Goal: Task Accomplishment & Management: Manage account settings

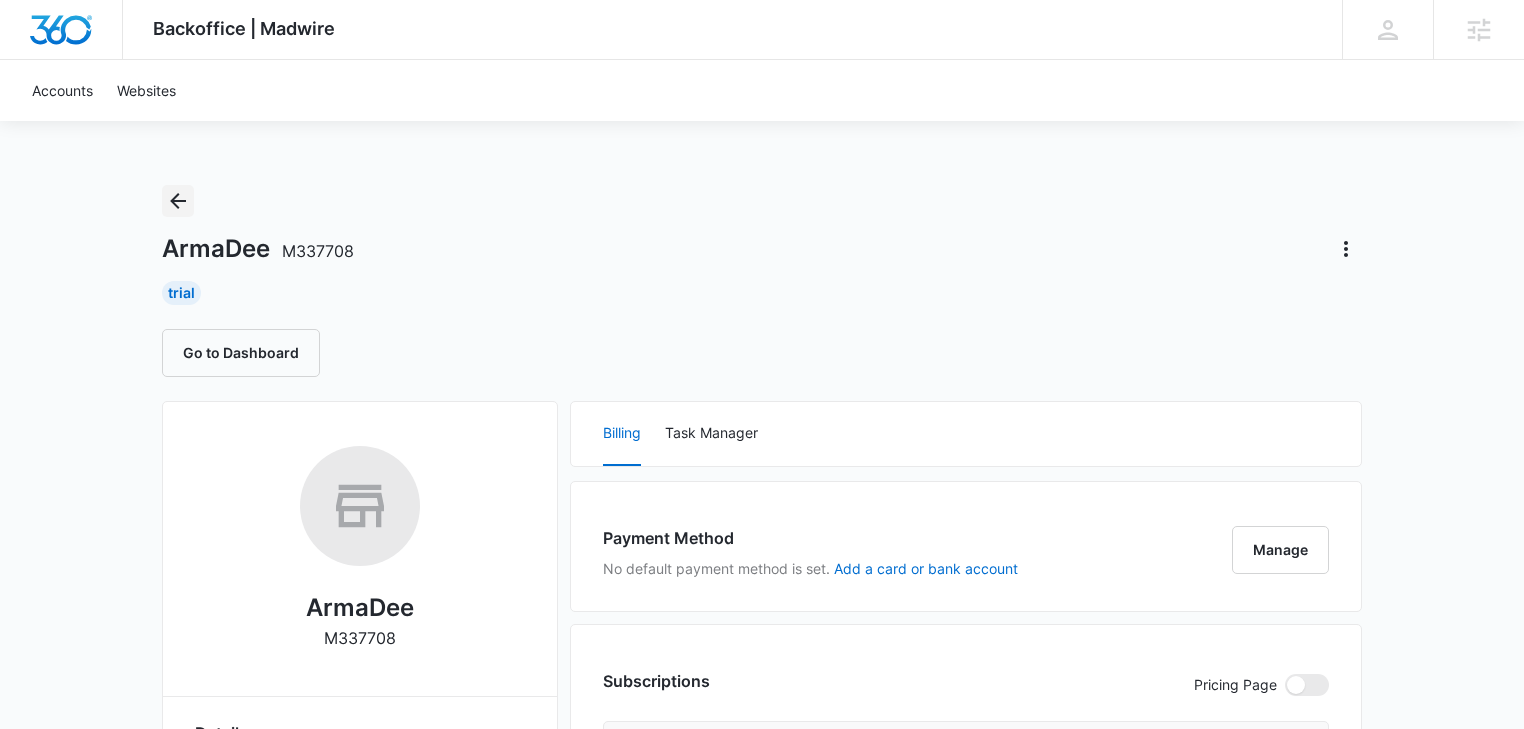
click at [173, 198] on icon "Back" at bounding box center [178, 201] width 16 height 16
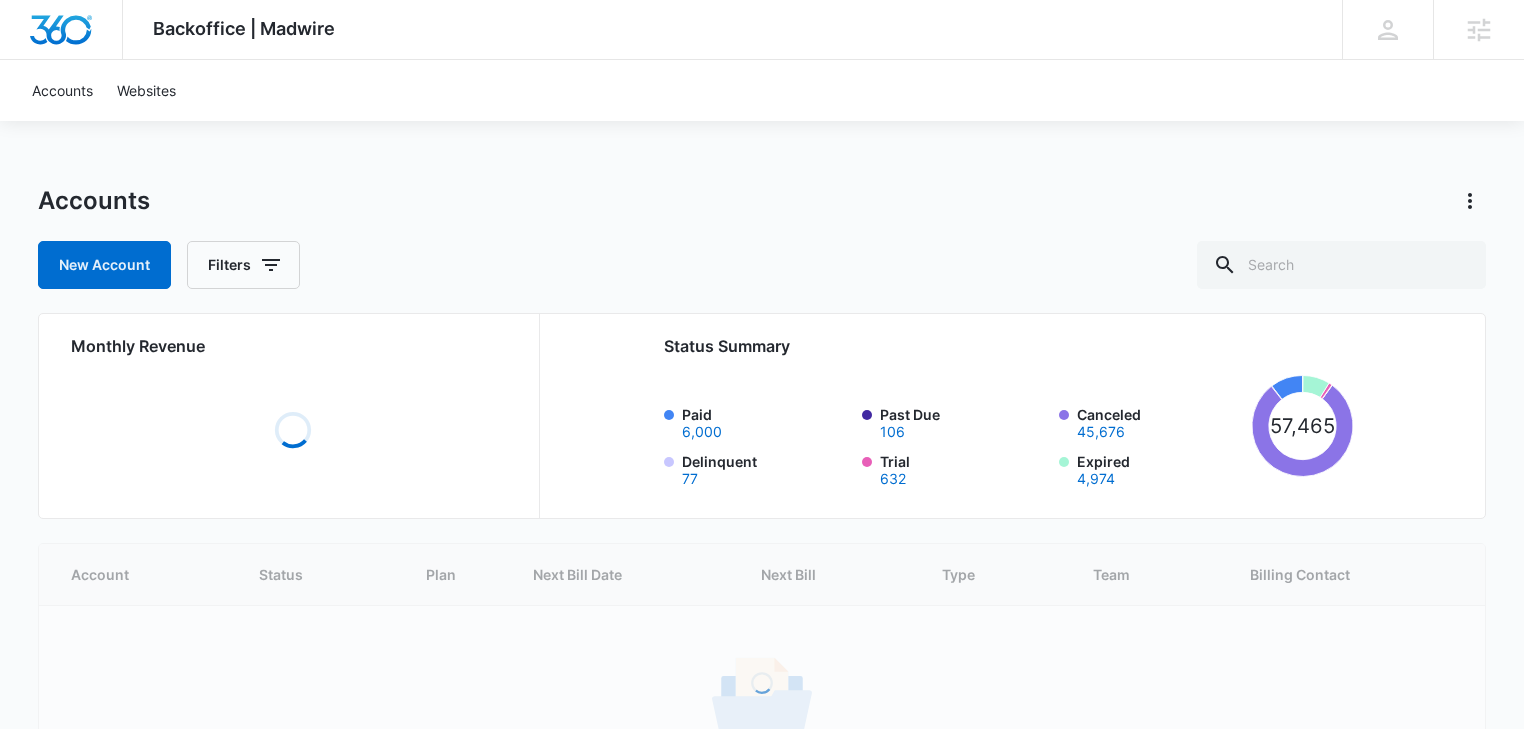
scroll to position [187, 0]
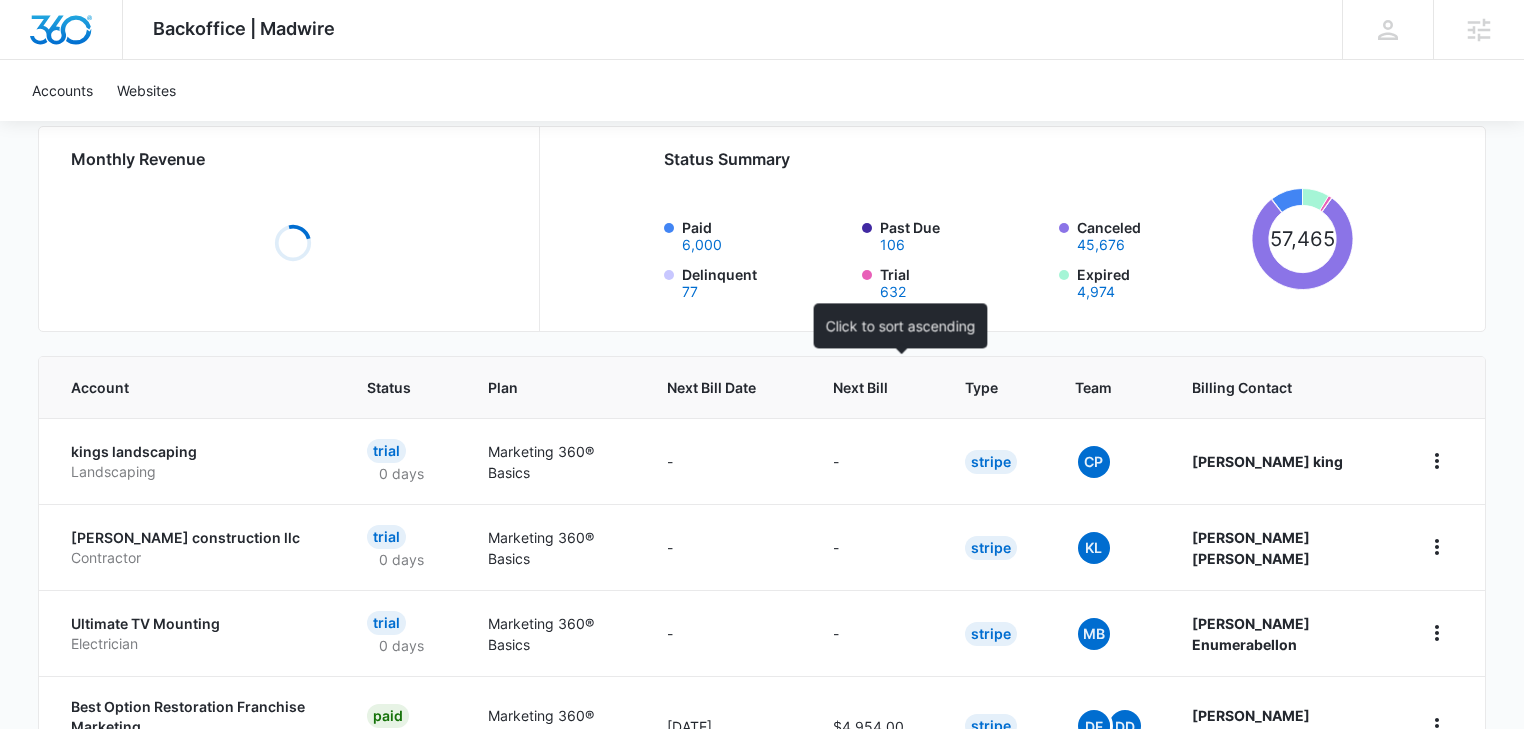
click at [888, 392] on span "Next Bill" at bounding box center [860, 387] width 55 height 21
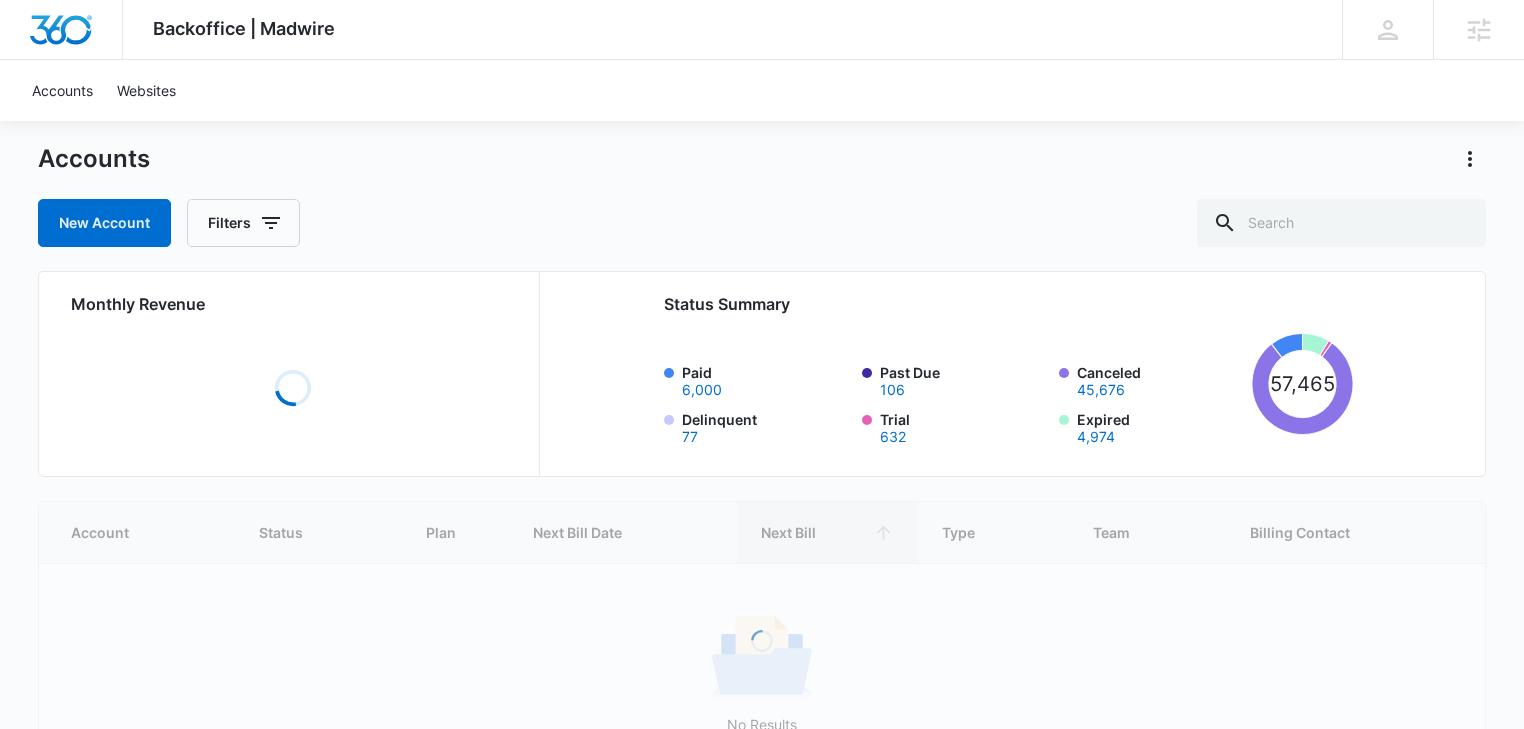
scroll to position [187, 0]
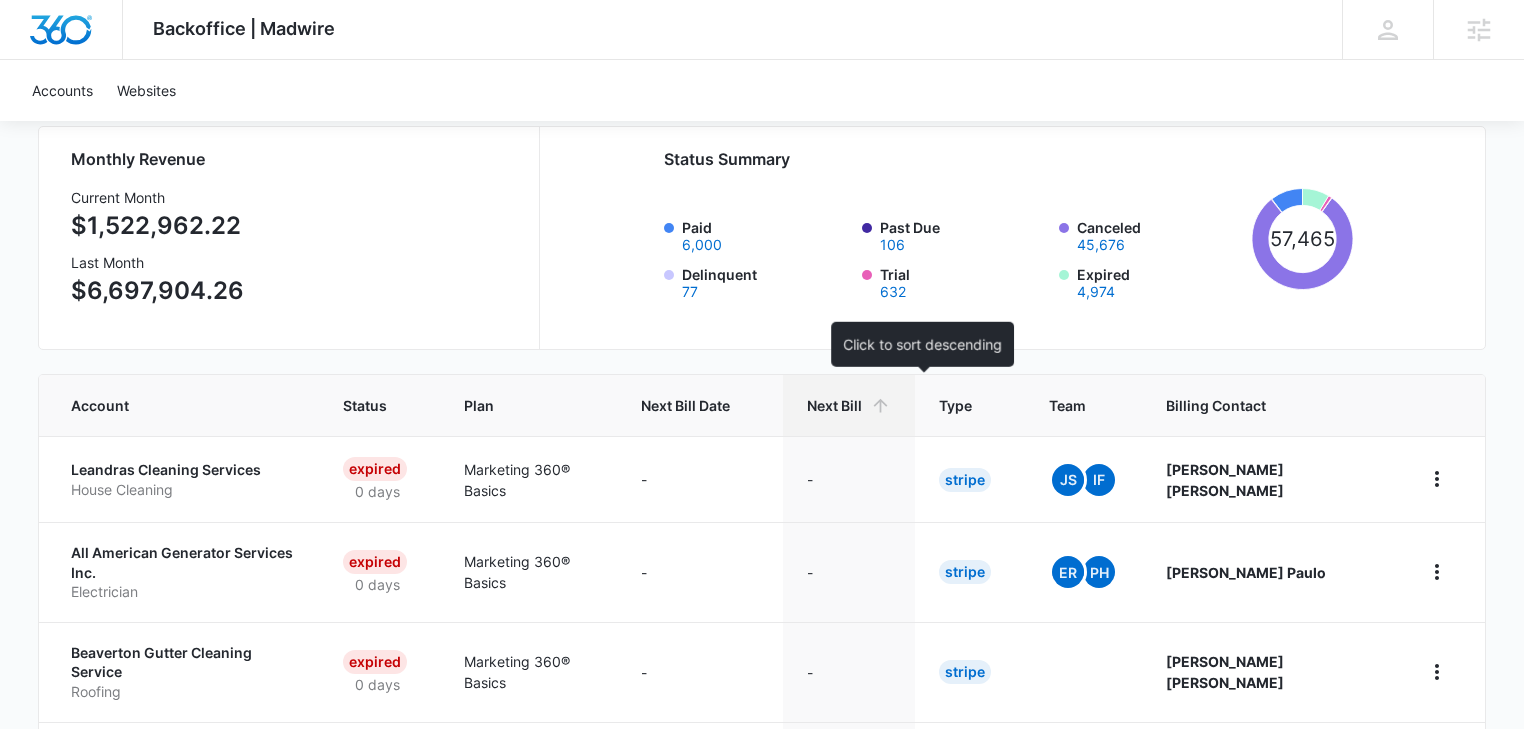
click at [891, 406] on div "Next Bill" at bounding box center [849, 405] width 84 height 21
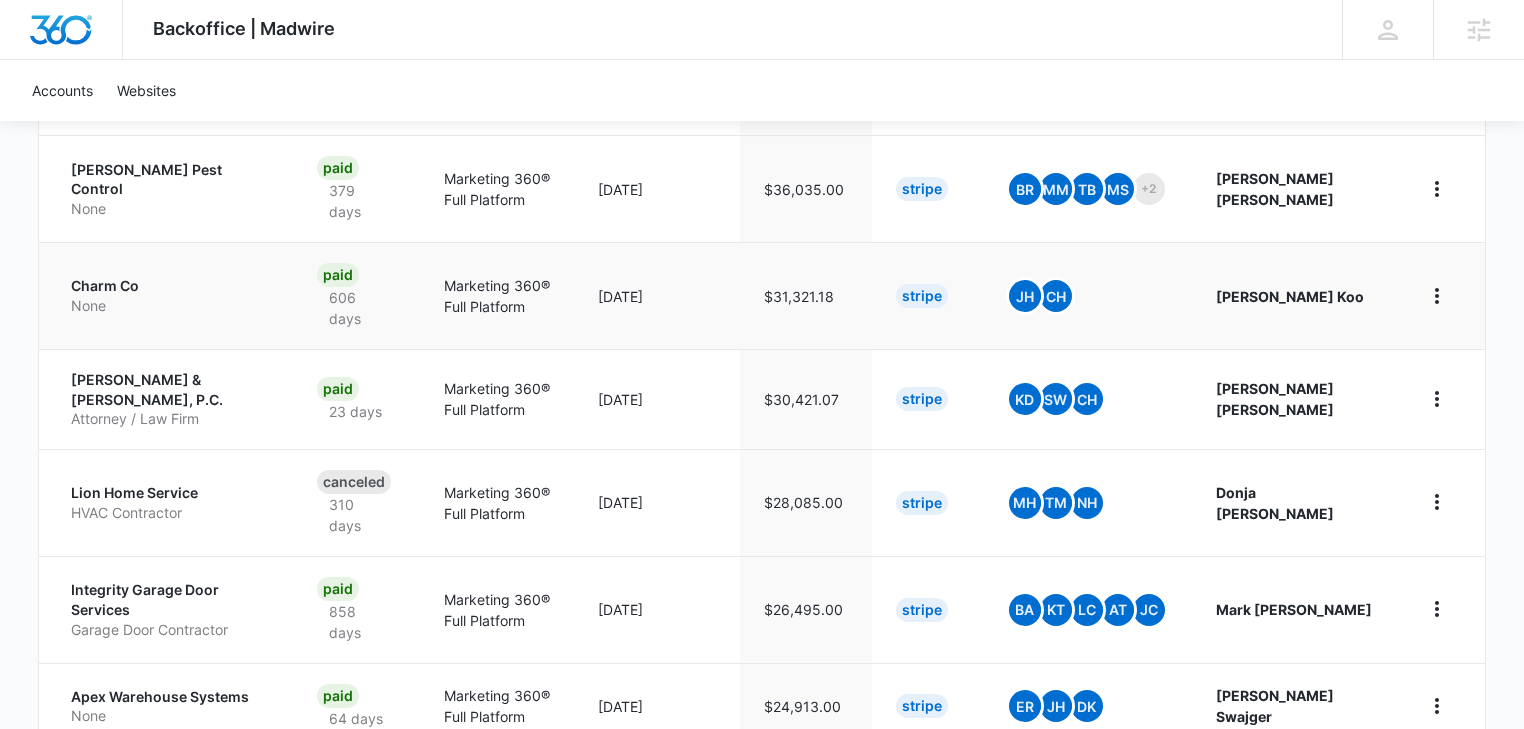
scroll to position [946, 0]
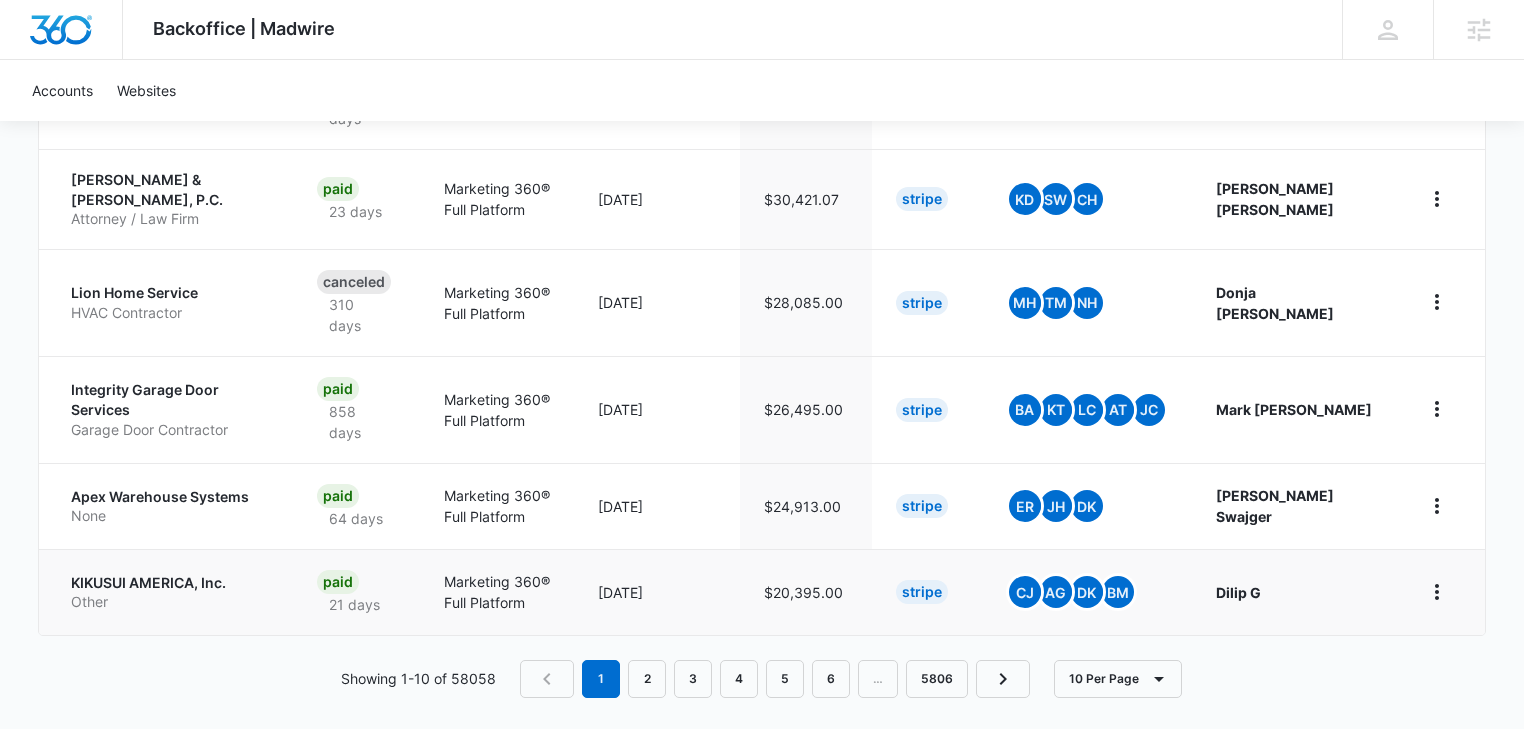
click at [136, 573] on p "KIKUSUI AMERICA, Inc." at bounding box center [170, 583] width 198 height 20
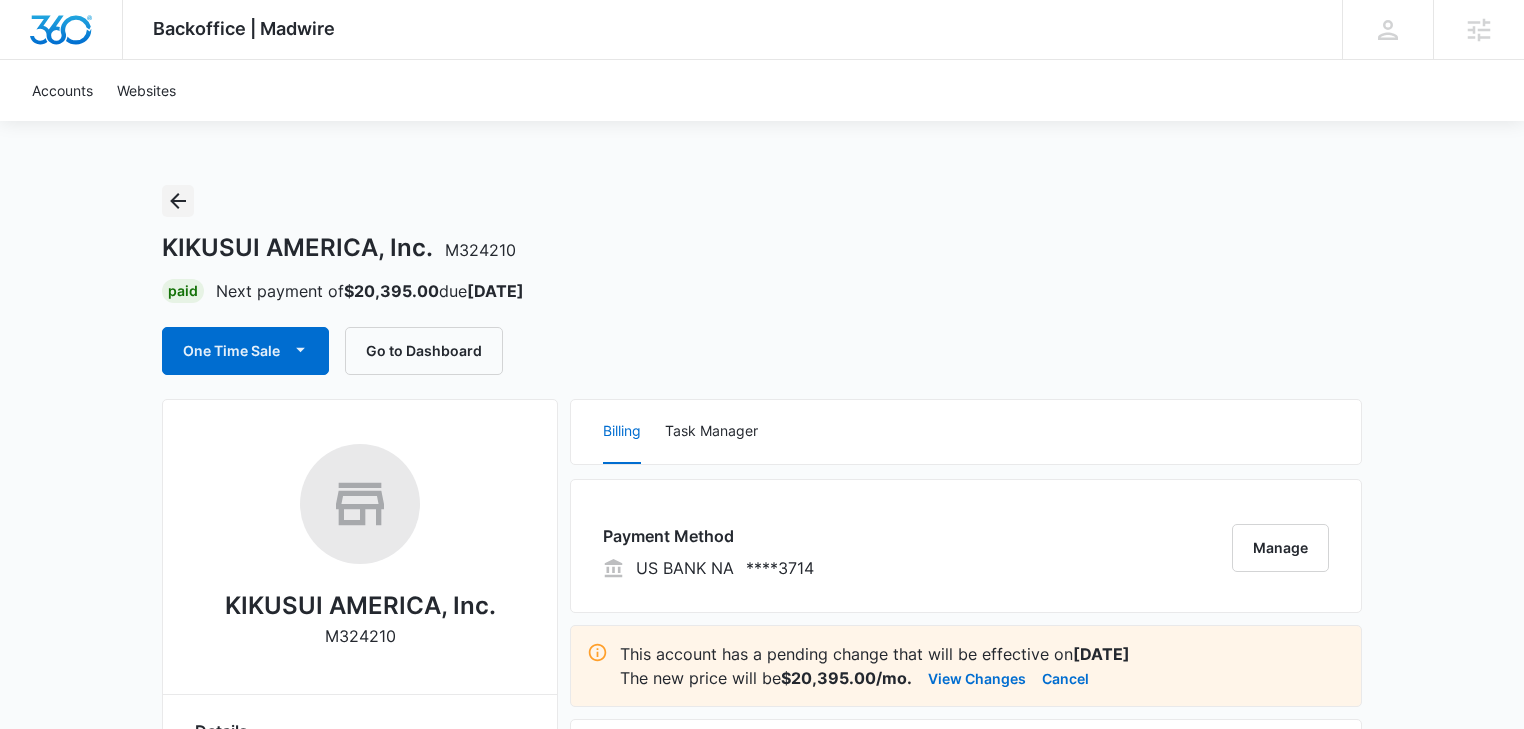
click at [176, 199] on icon "Back" at bounding box center [178, 201] width 24 height 24
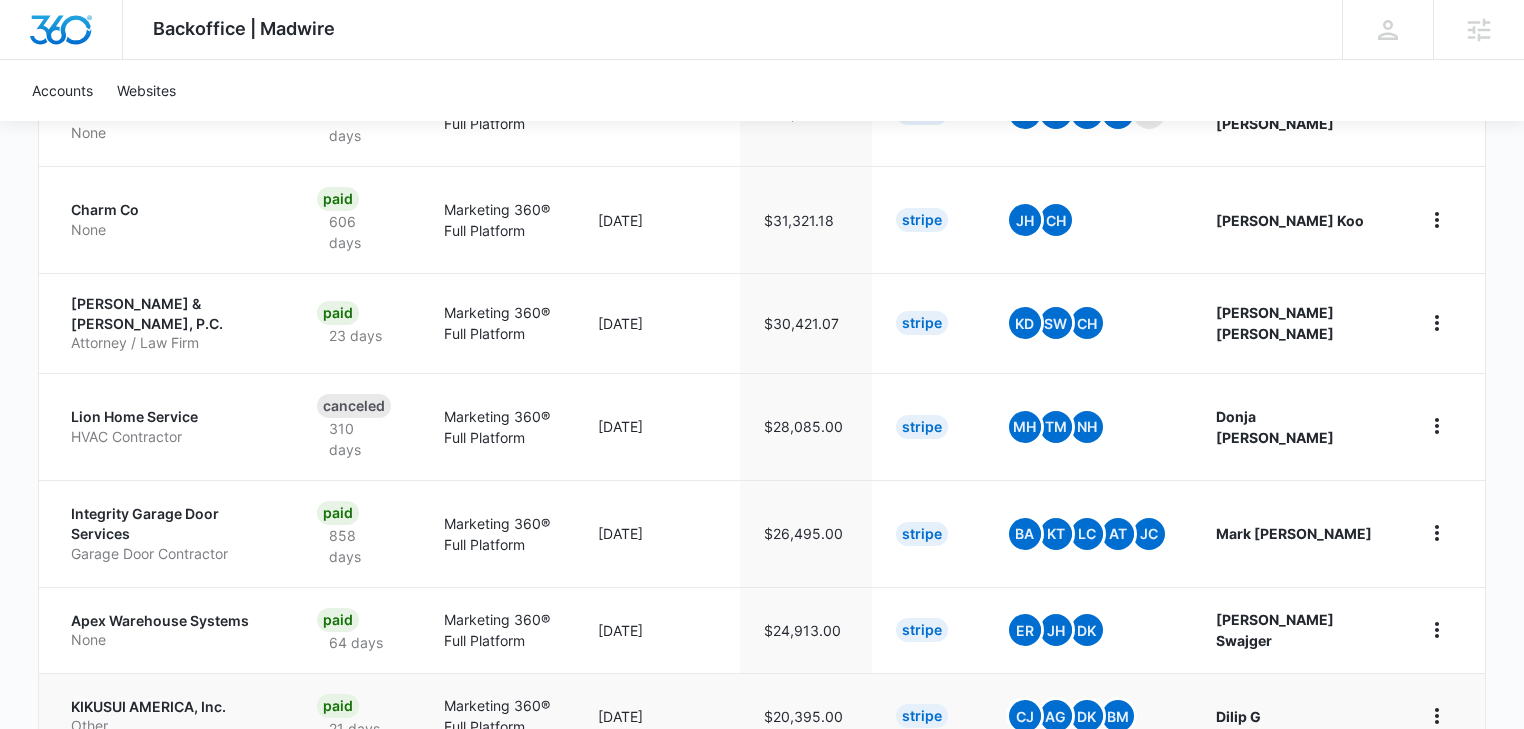
scroll to position [946, 0]
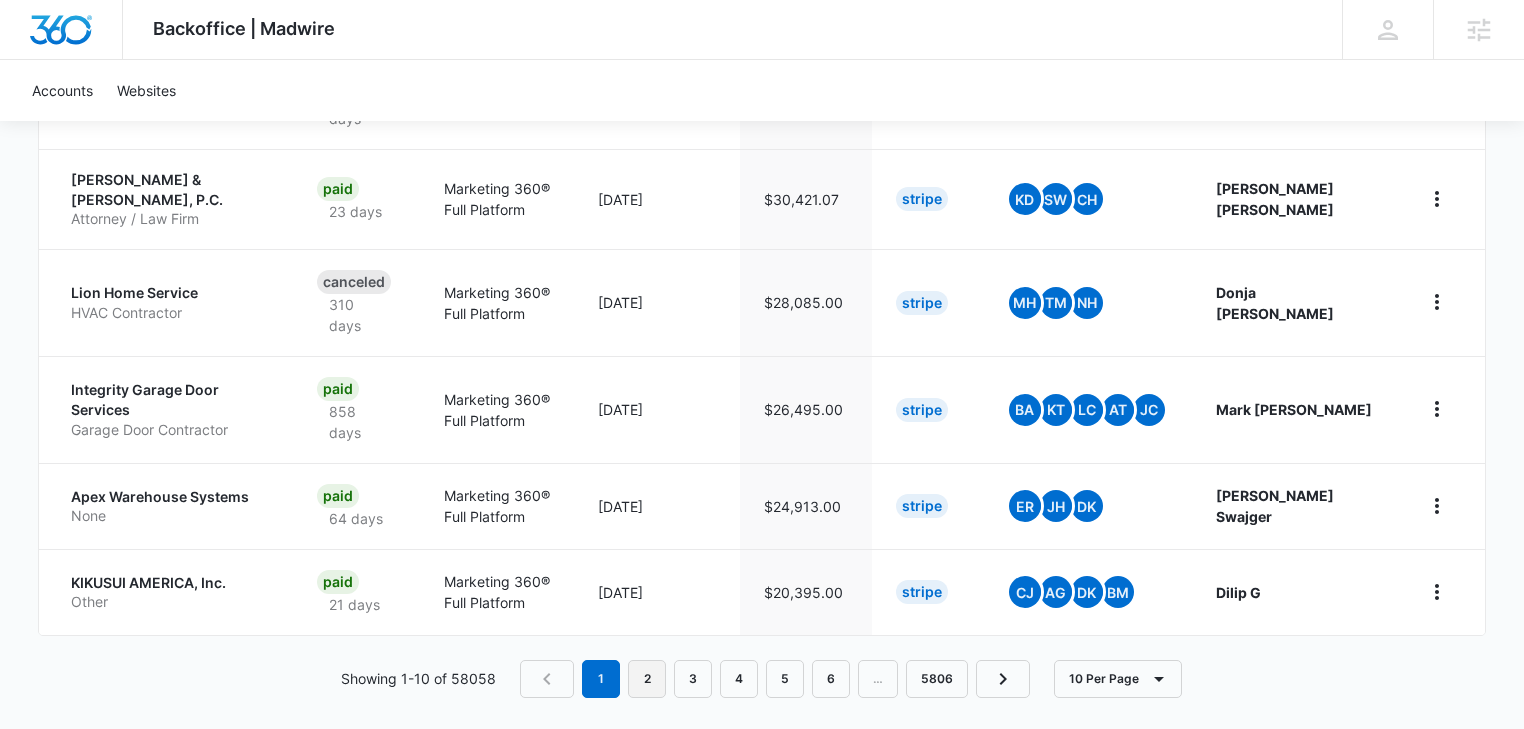
click at [657, 668] on link "2" at bounding box center [647, 679] width 38 height 38
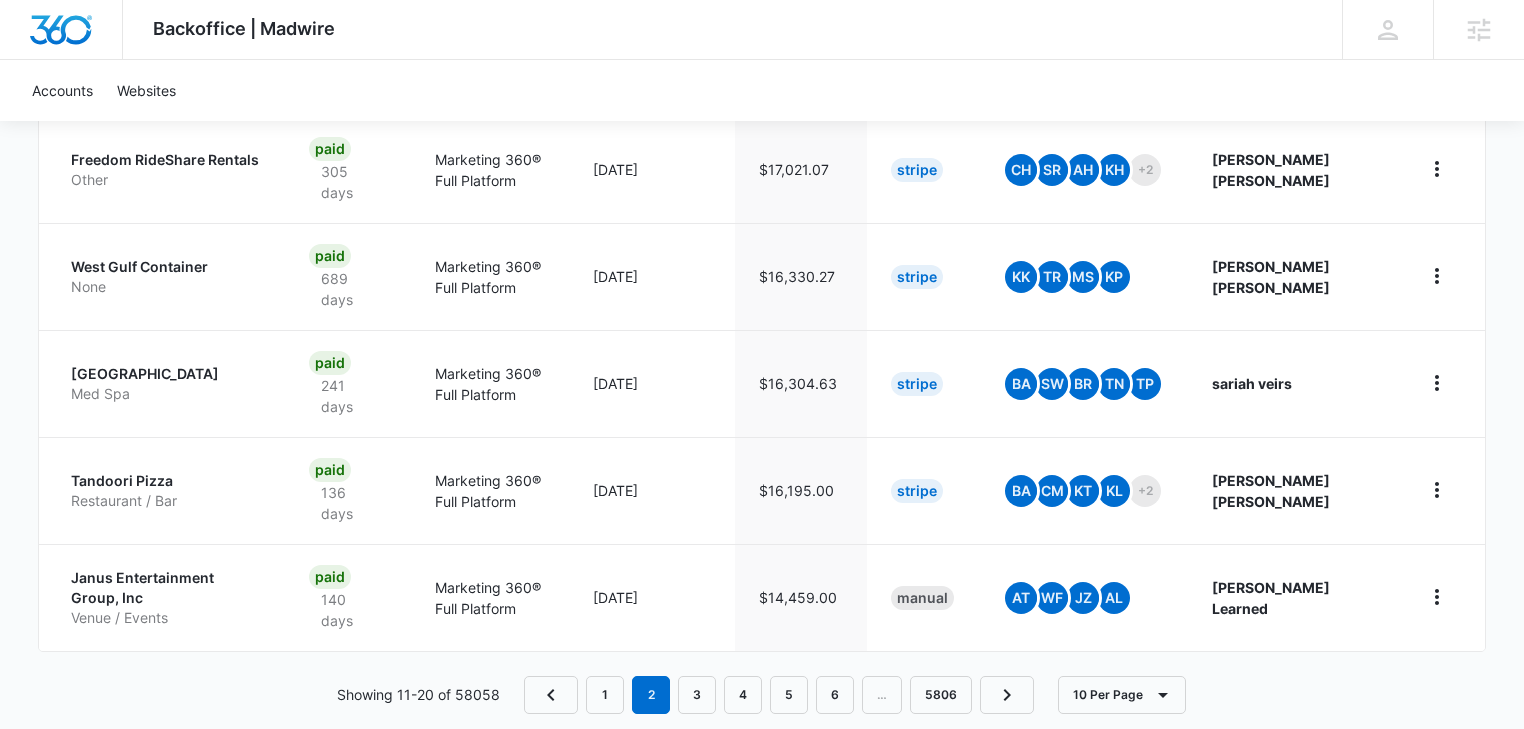
scroll to position [1051, 0]
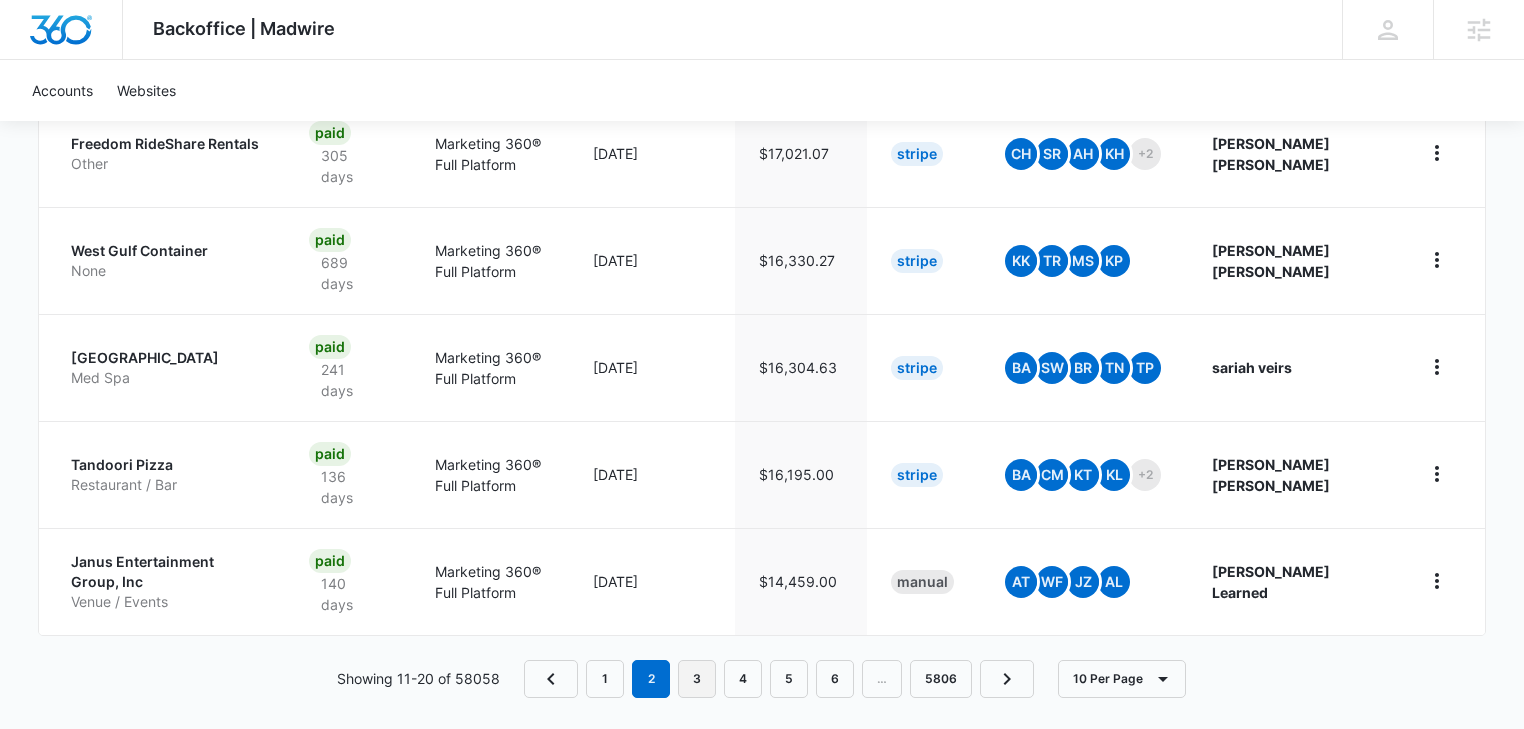
click at [698, 660] on link "3" at bounding box center [697, 679] width 38 height 38
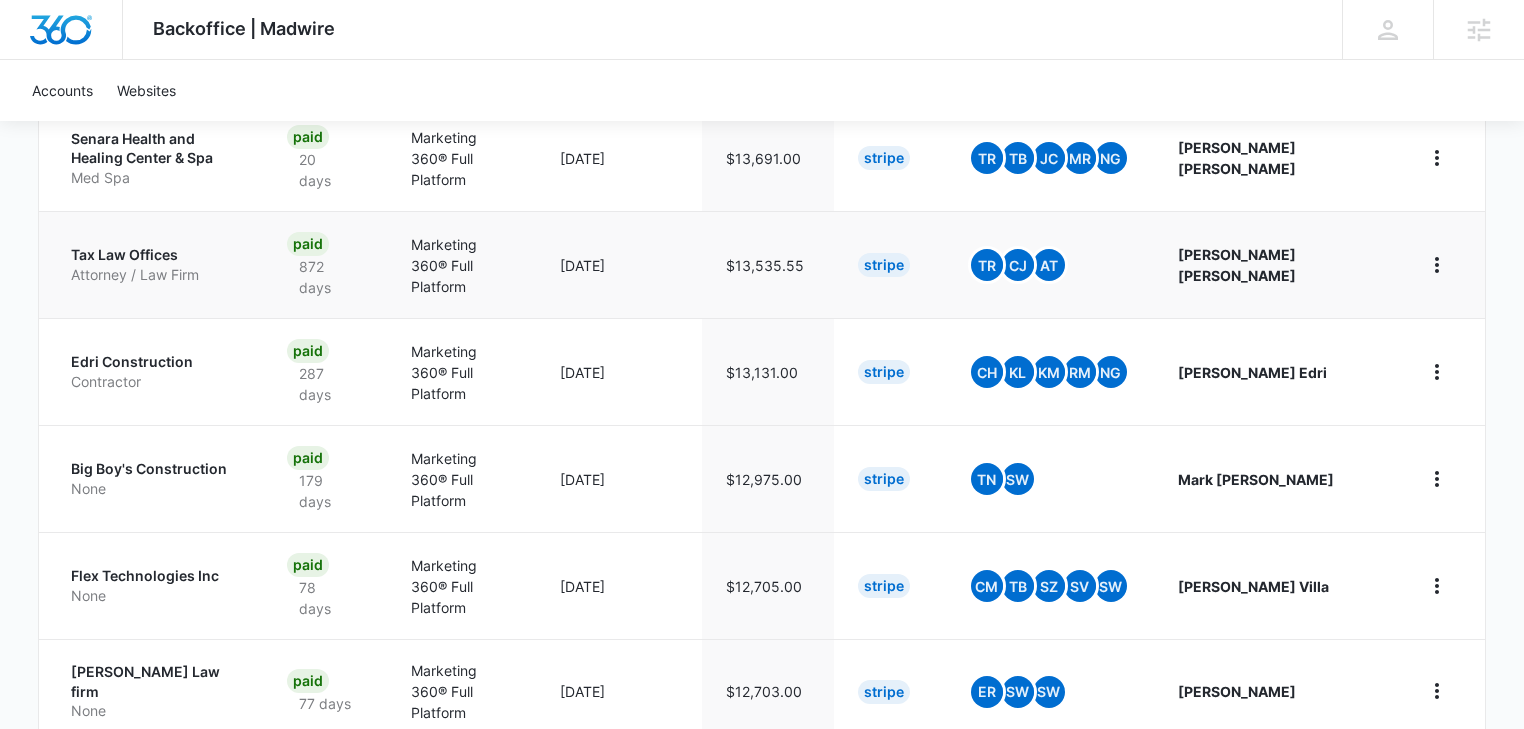
scroll to position [981, 0]
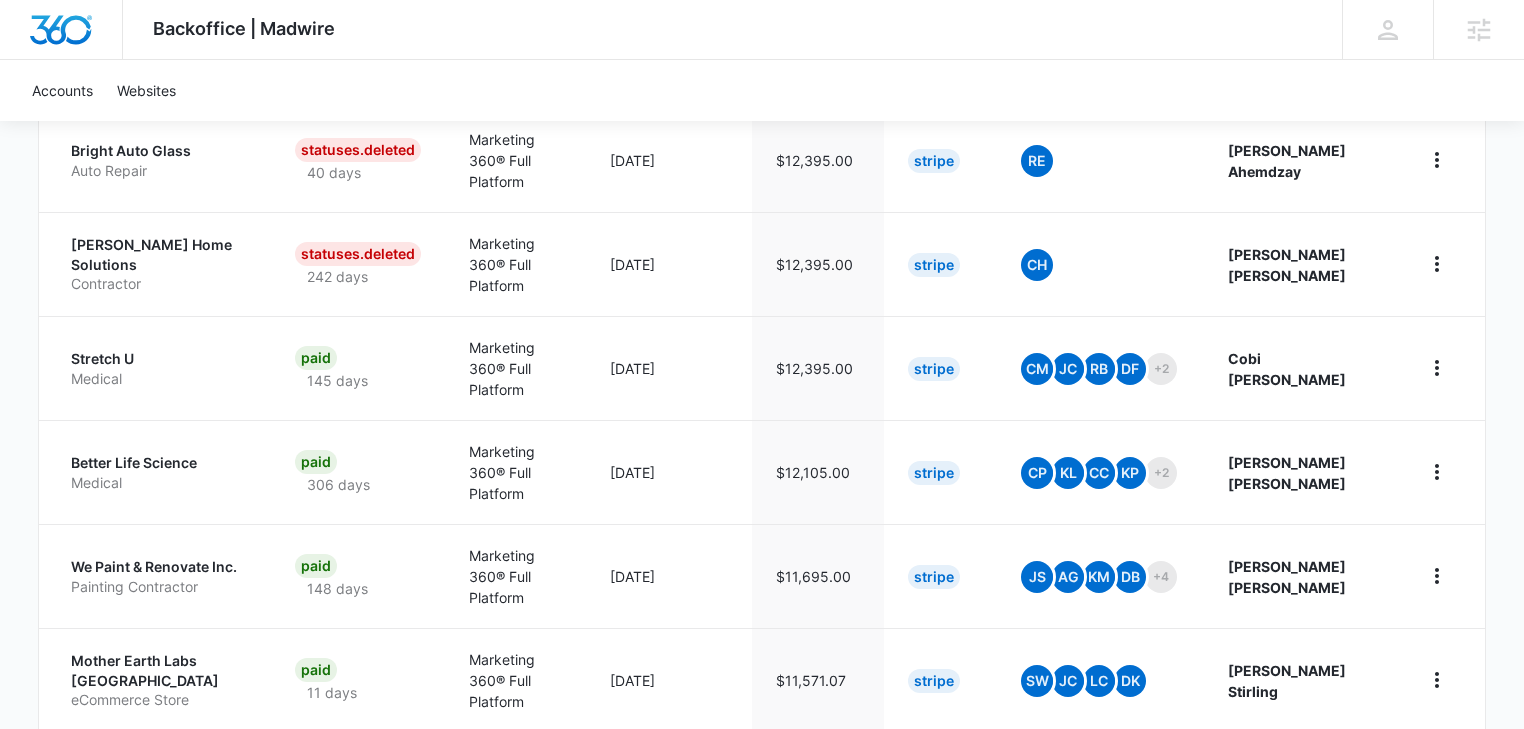
scroll to position [738, 0]
